Goal: Use online tool/utility: Use online tool/utility

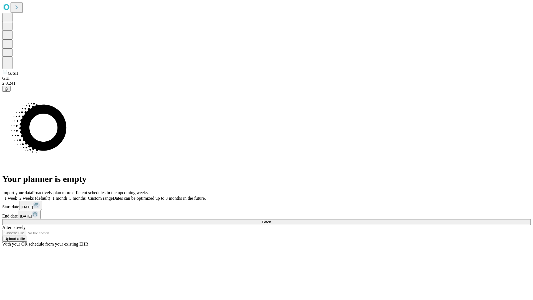
click at [271, 220] on span "Fetch" at bounding box center [266, 222] width 9 height 4
